Goal: Task Accomplishment & Management: Use online tool/utility

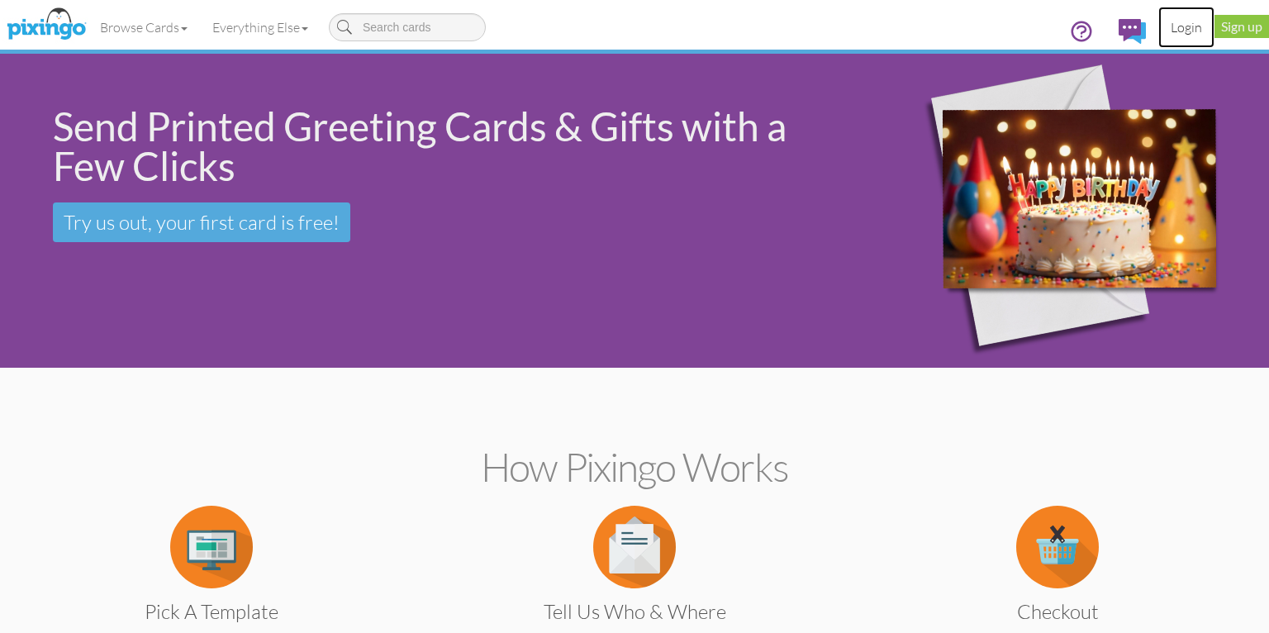
click at [1199, 28] on link "Login" at bounding box center [1186, 27] width 56 height 41
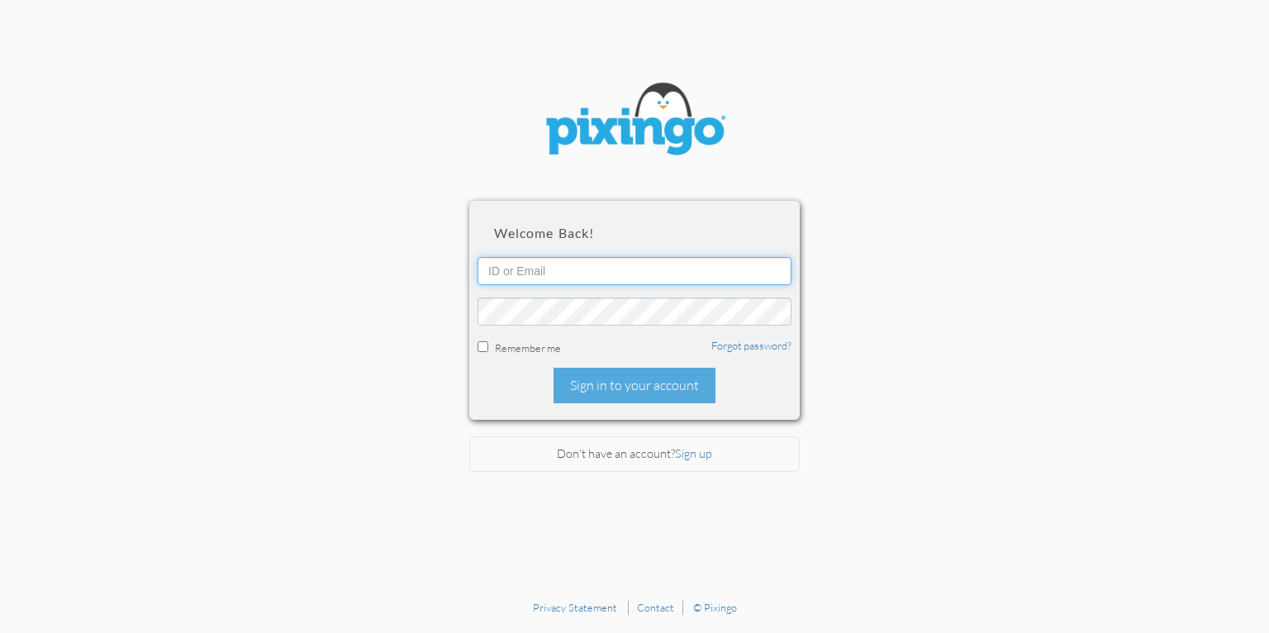
click at [515, 269] on input "text" at bounding box center [635, 271] width 314 height 28
type input "[EMAIL_ADDRESS][DOMAIN_NAME]"
click at [484, 349] on input "checkbox" at bounding box center [483, 346] width 11 height 11
checkbox input "true"
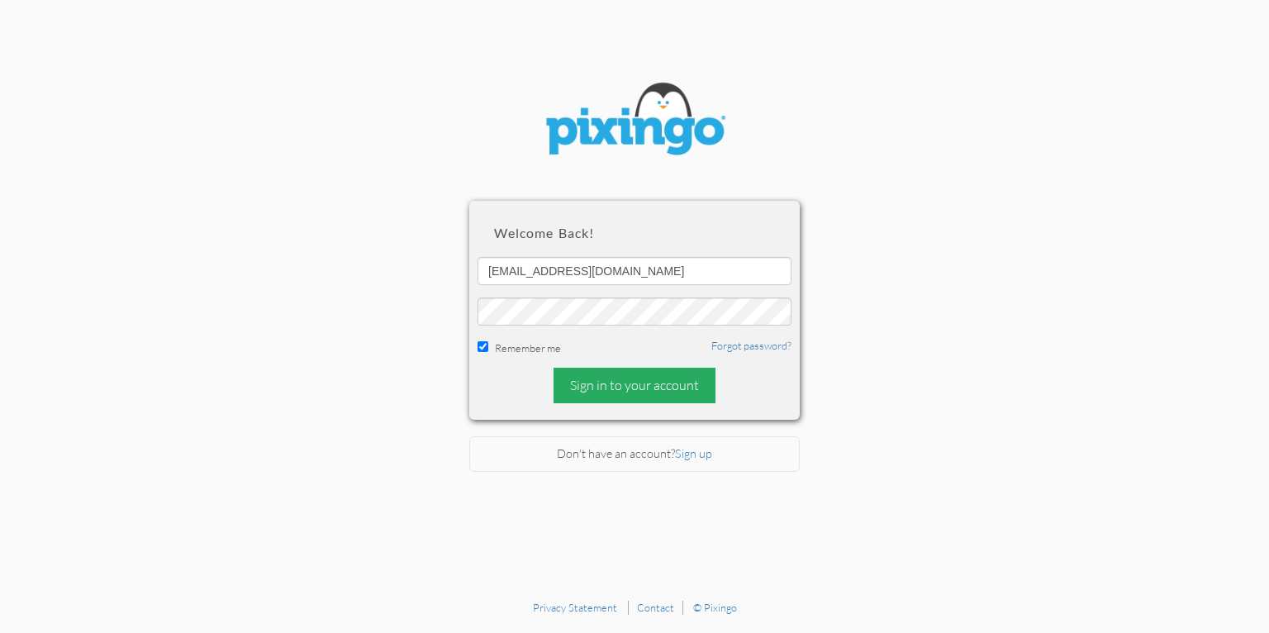
click at [659, 388] on div "Sign in to your account" at bounding box center [635, 386] width 162 height 36
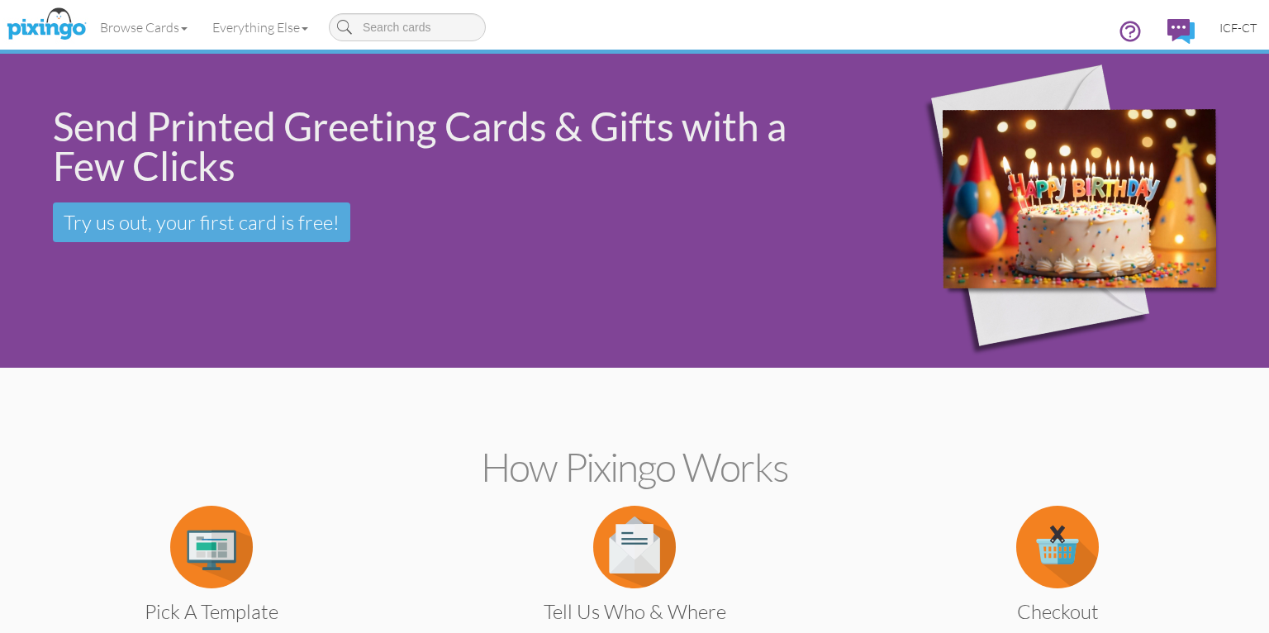
click at [1246, 29] on span "ICF-CT" at bounding box center [1237, 28] width 37 height 14
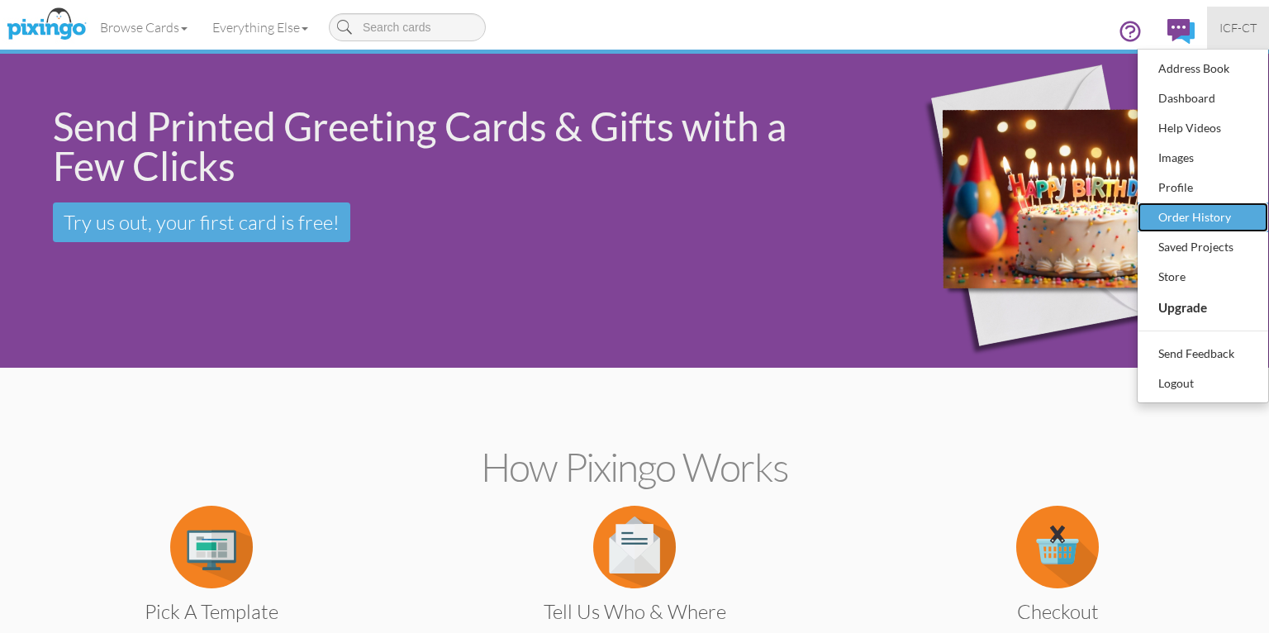
click at [1195, 208] on div "Order History" at bounding box center [1202, 217] width 97 height 25
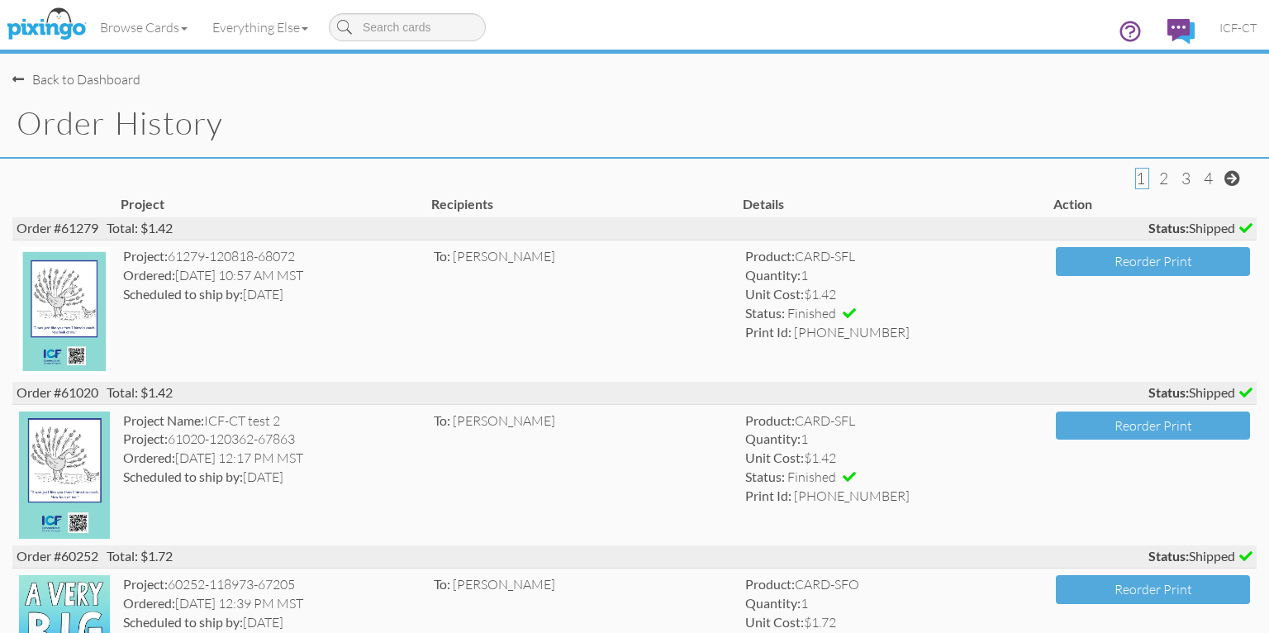
click at [25, 81] on div "Back to Dashboard" at bounding box center [76, 79] width 128 height 19
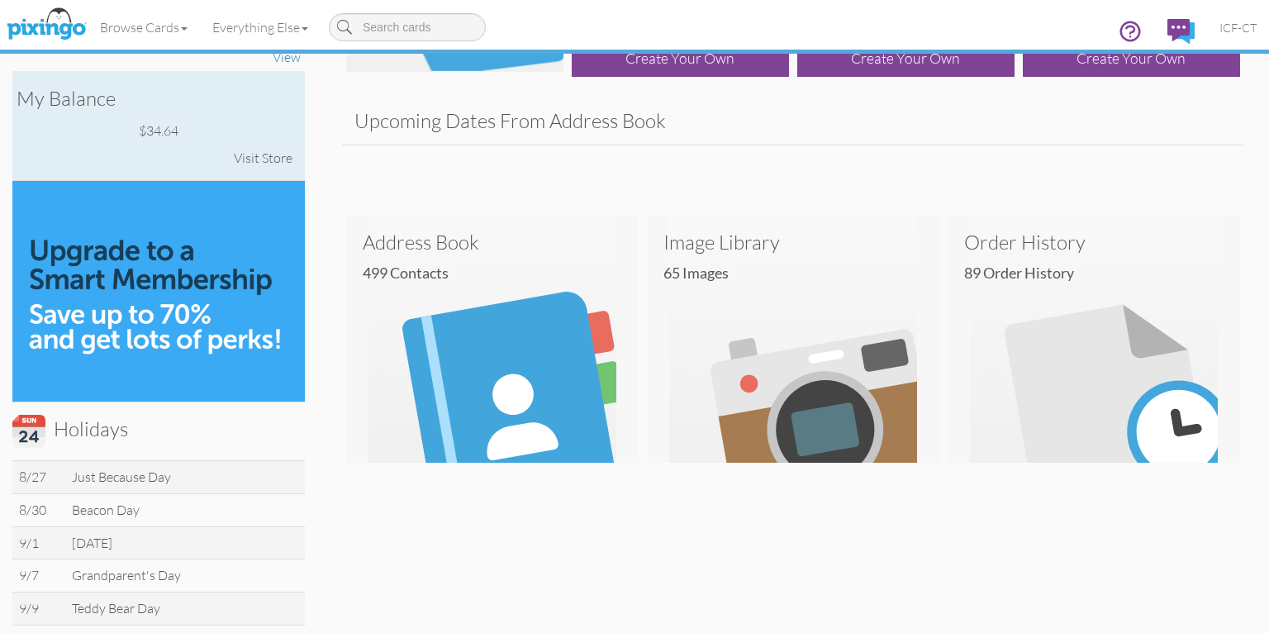
scroll to position [143, 0]
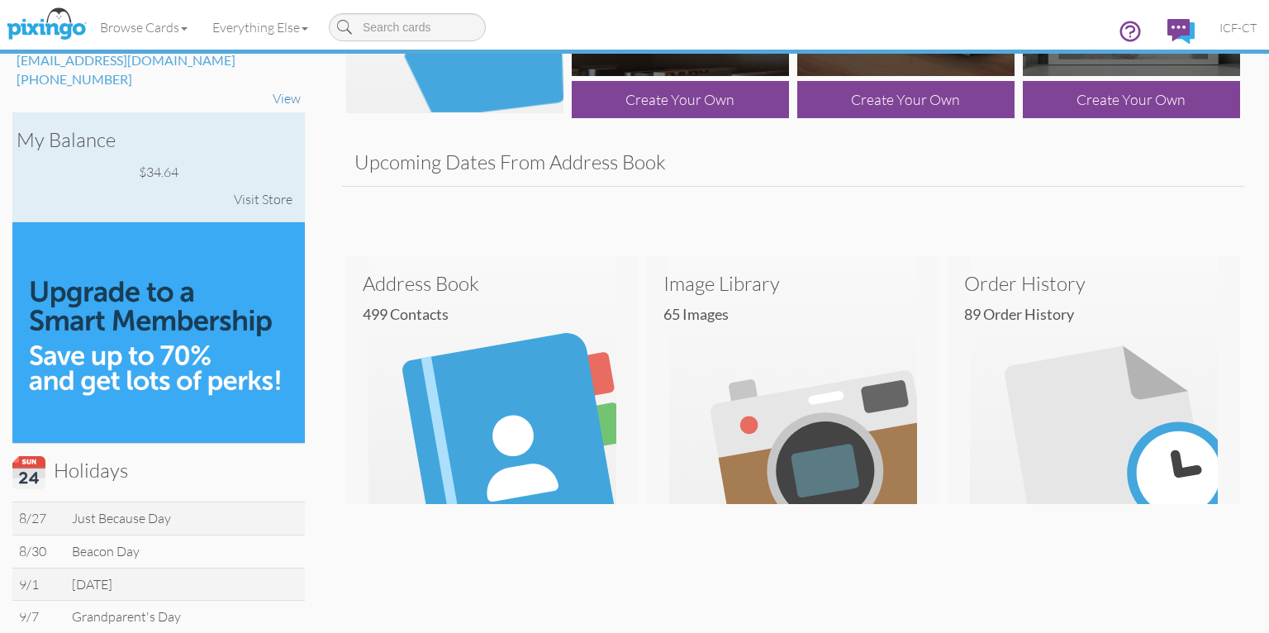
click at [264, 192] on div "Visit Store" at bounding box center [263, 200] width 75 height 36
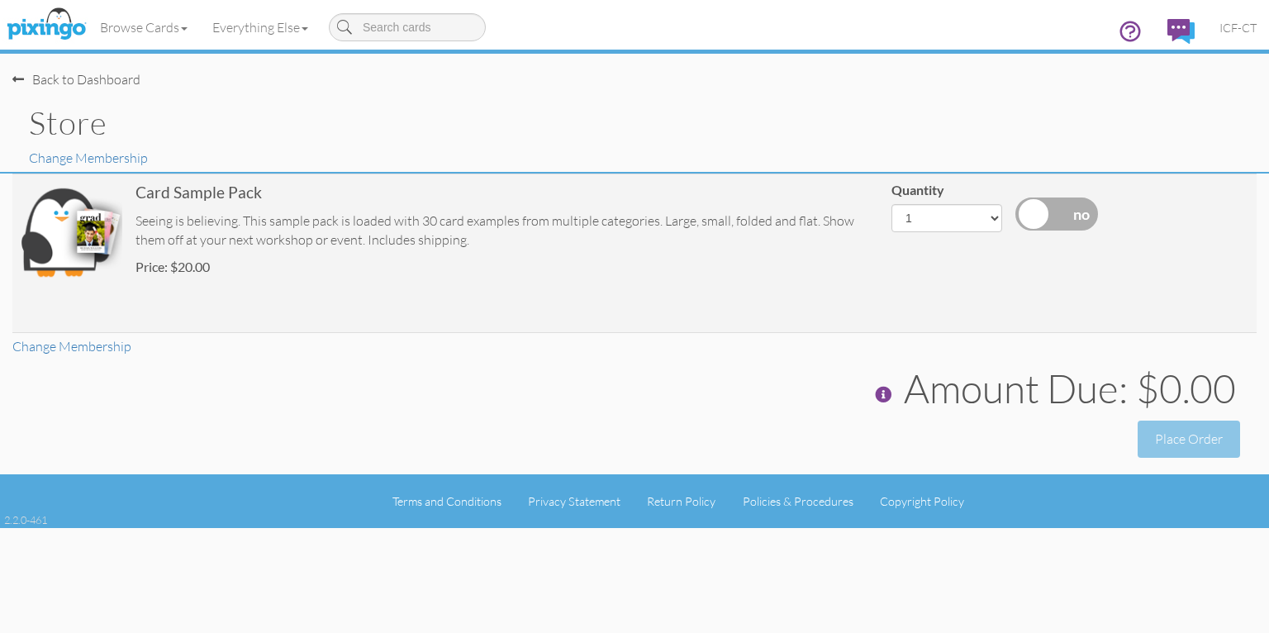
click at [16, 78] on span at bounding box center [18, 79] width 12 height 13
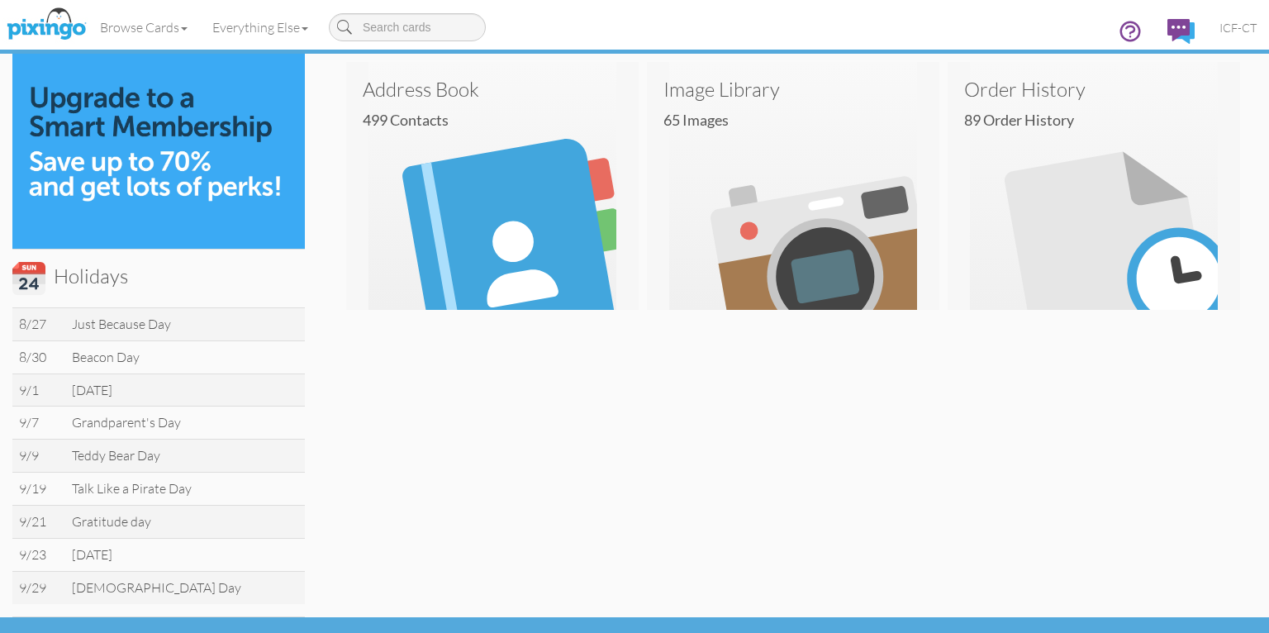
scroll to position [344, 0]
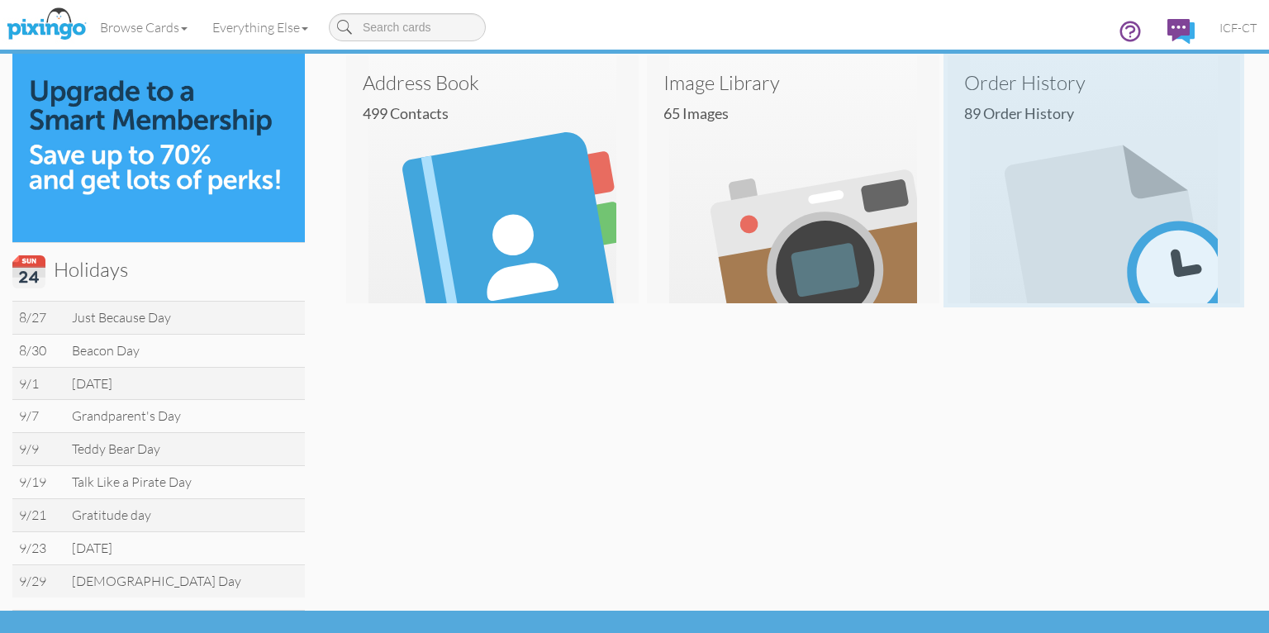
click at [1002, 174] on img at bounding box center [1094, 179] width 292 height 248
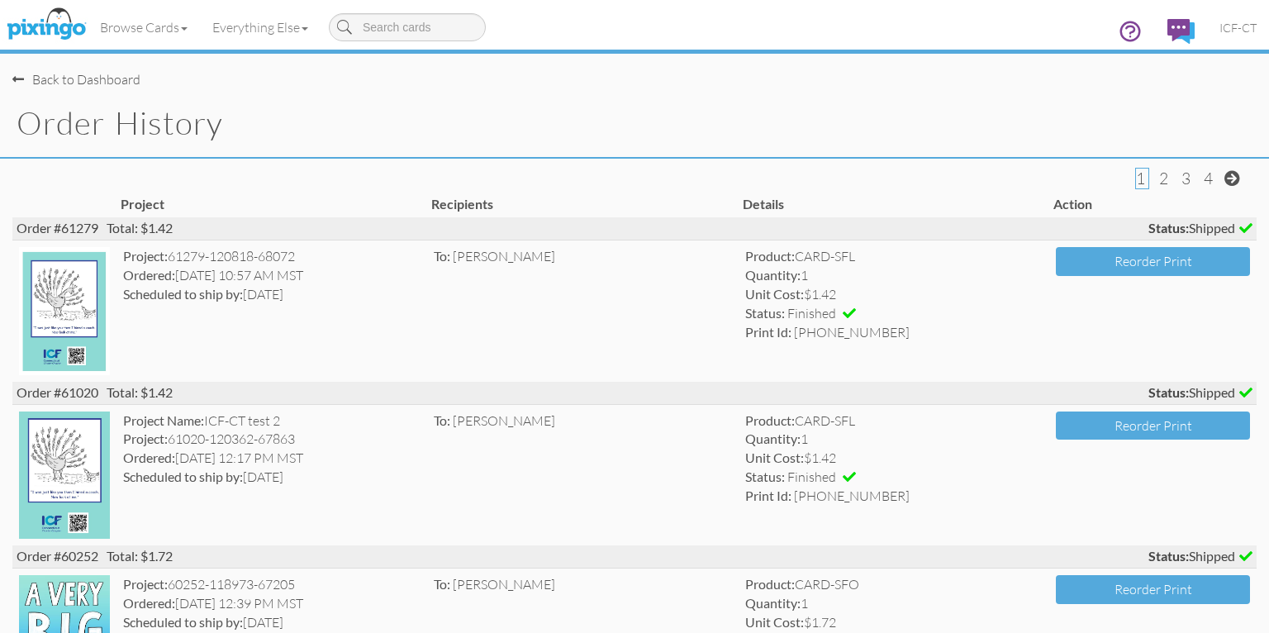
click at [19, 78] on span at bounding box center [18, 79] width 12 height 13
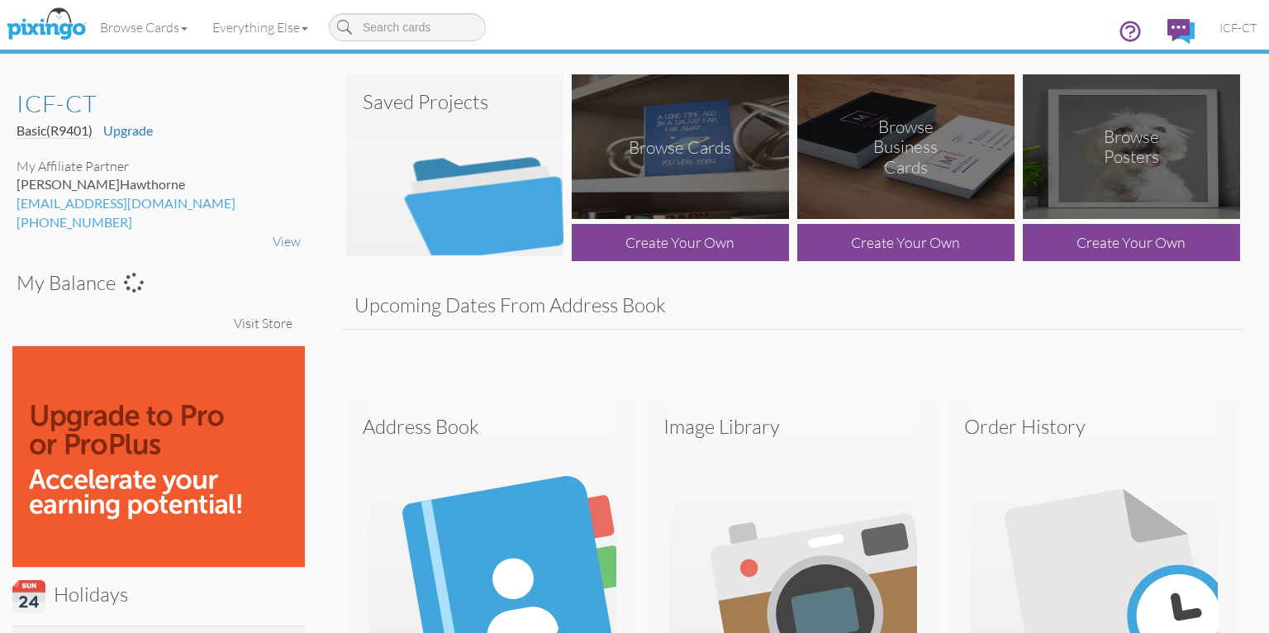
click at [673, 231] on div "Create Your Own" at bounding box center [680, 242] width 217 height 37
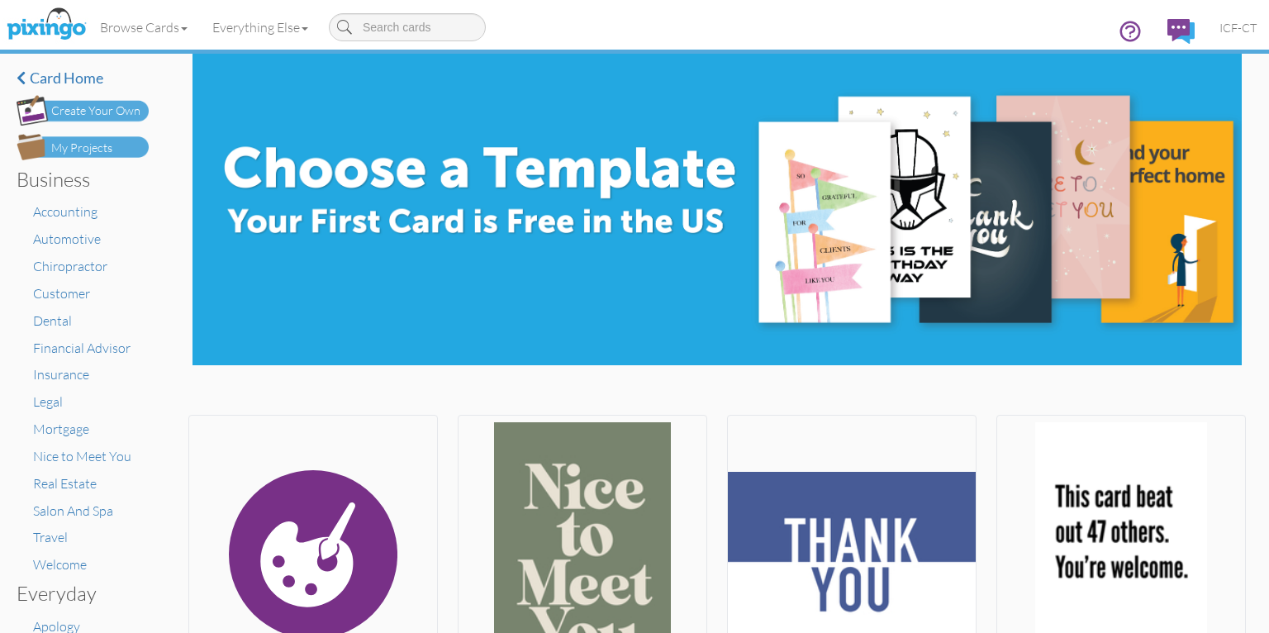
click at [97, 116] on div "Create Your Own" at bounding box center [95, 110] width 89 height 17
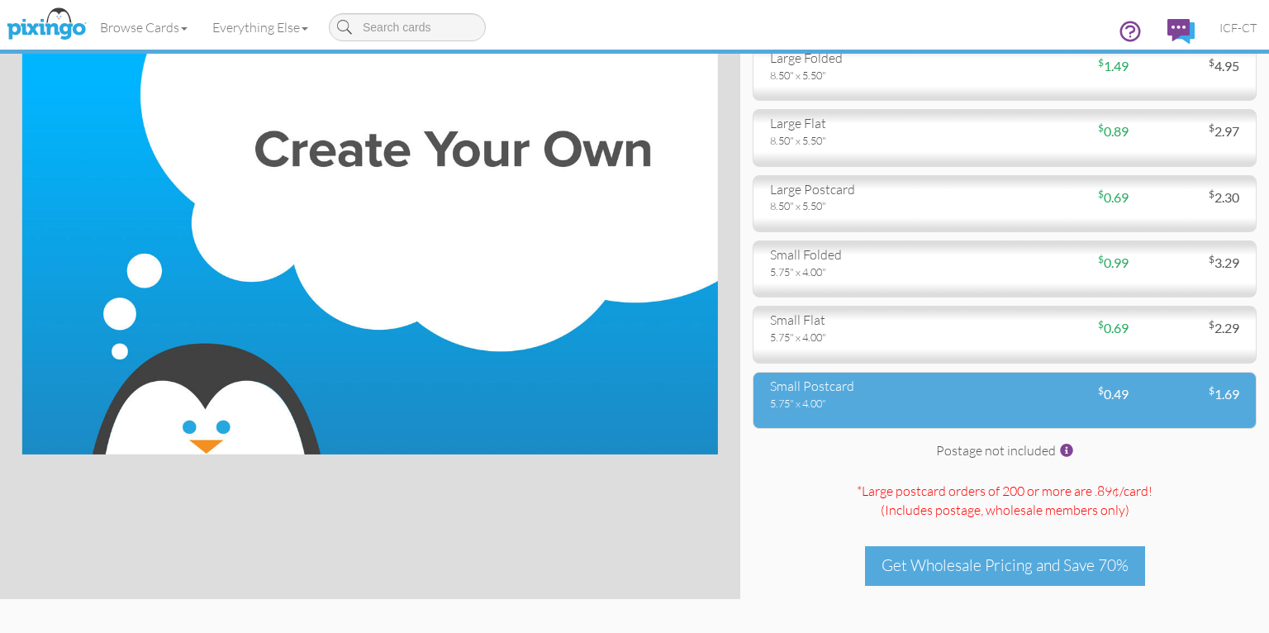
scroll to position [203, 0]
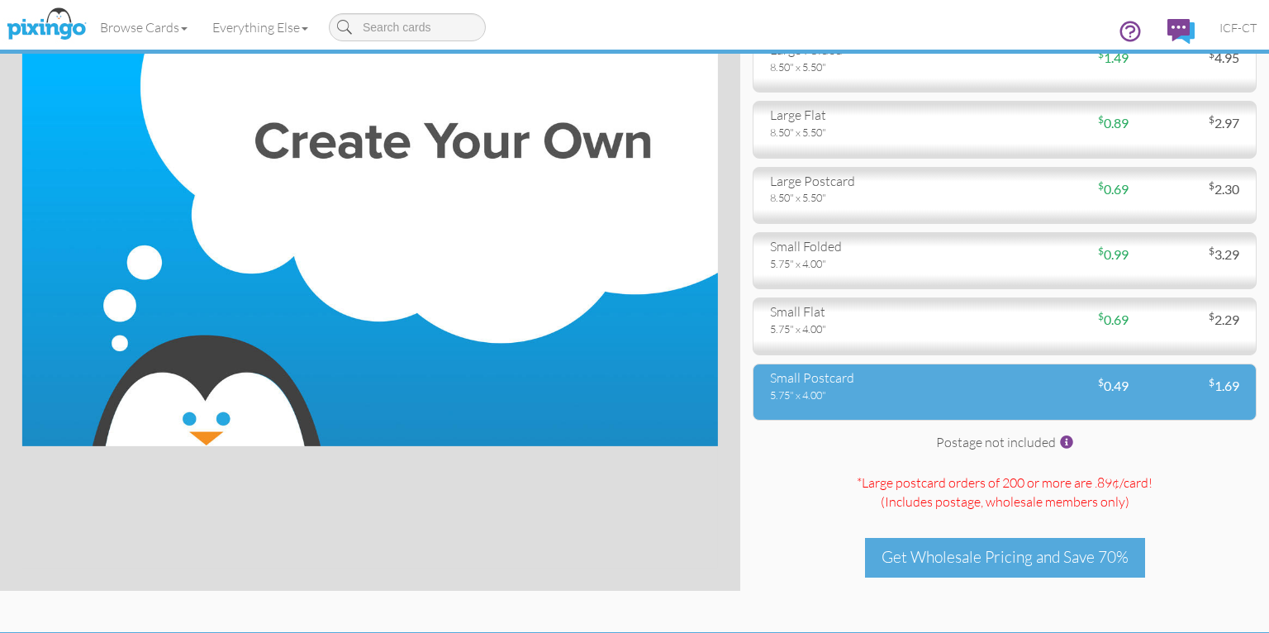
click at [880, 374] on div "small postcard" at bounding box center [881, 377] width 222 height 19
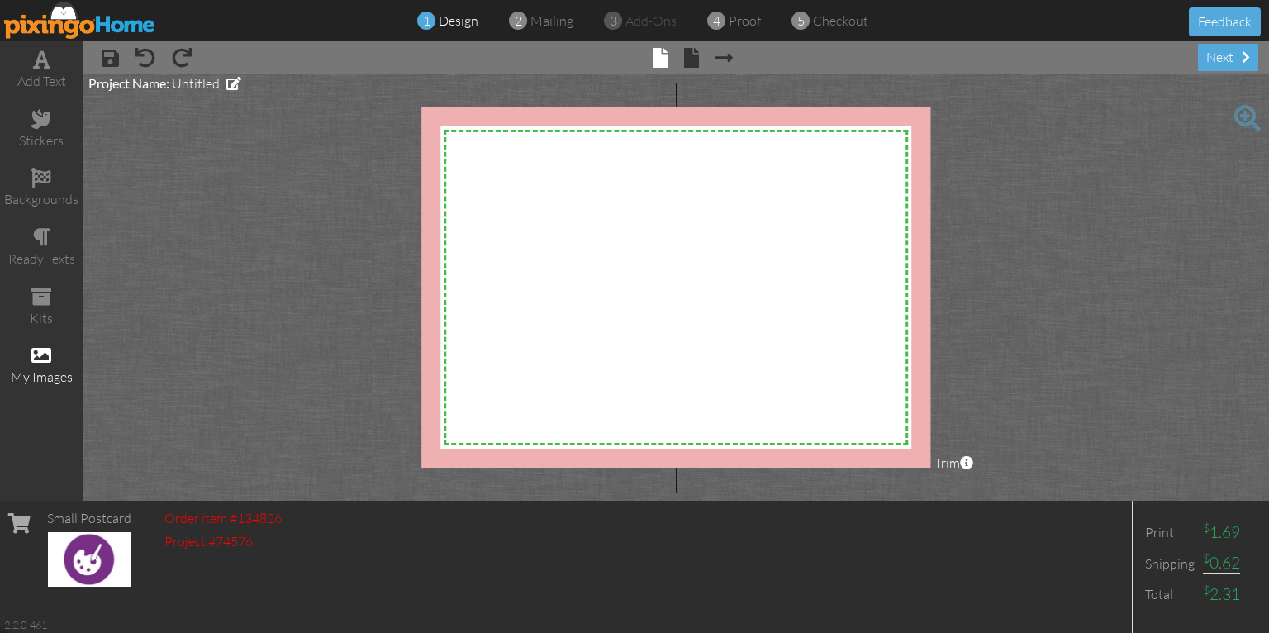
click at [53, 358] on div "my images" at bounding box center [41, 366] width 83 height 58
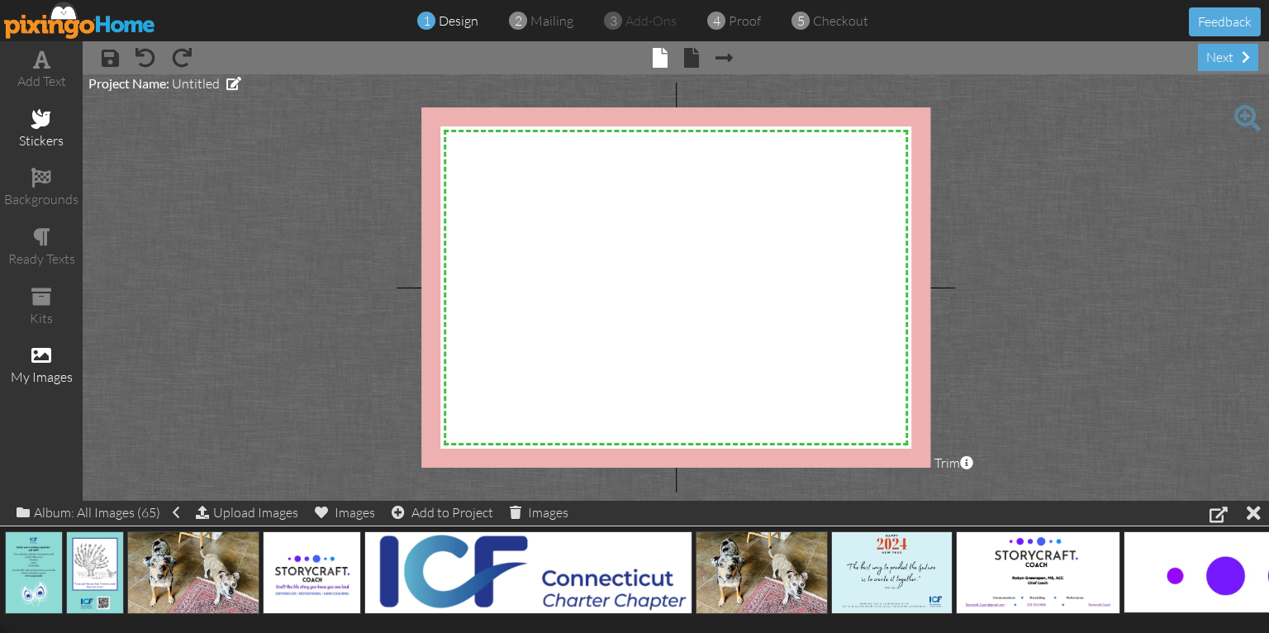
click at [40, 124] on span at bounding box center [41, 119] width 20 height 20
